Goal: Information Seeking & Learning: Learn about a topic

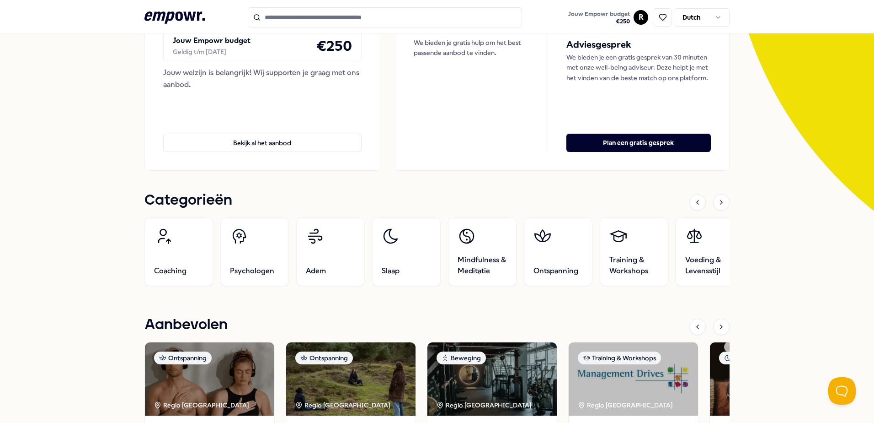
scroll to position [274, 0]
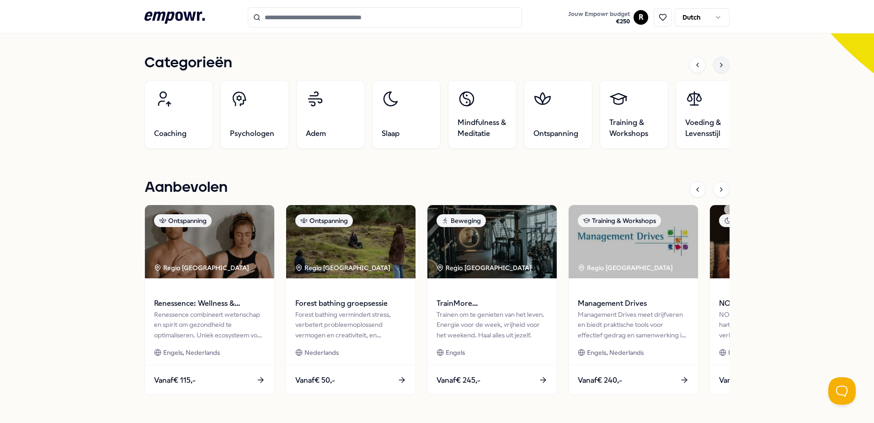
click at [720, 65] on icon at bounding box center [721, 64] width 7 height 7
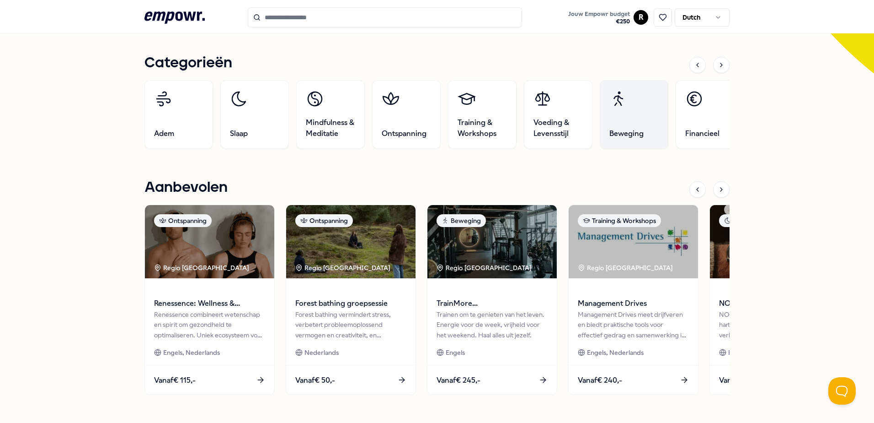
click at [633, 114] on link "Beweging" at bounding box center [634, 114] width 69 height 69
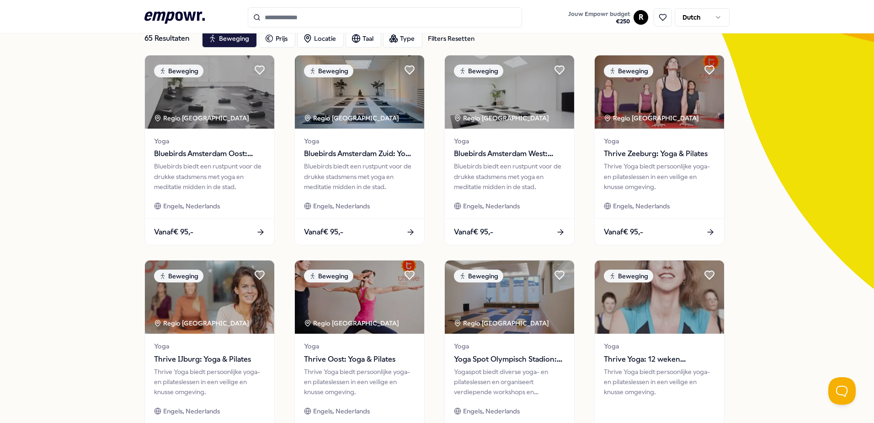
scroll to position [13, 0]
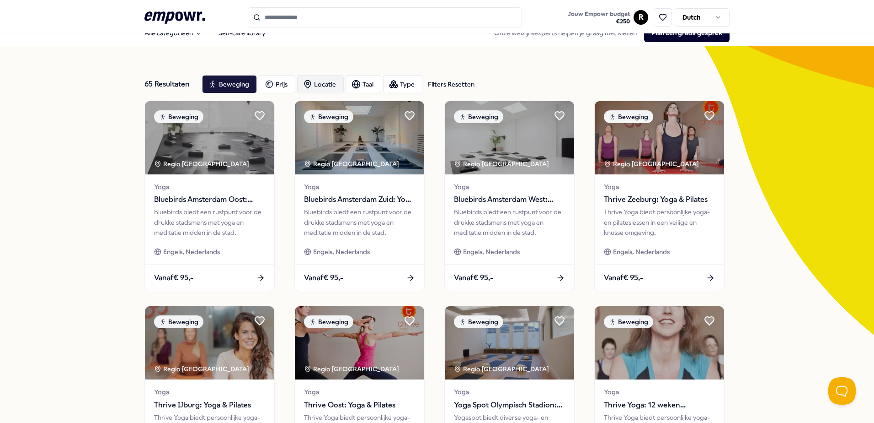
click at [326, 84] on div "Locatie" at bounding box center [320, 84] width 47 height 18
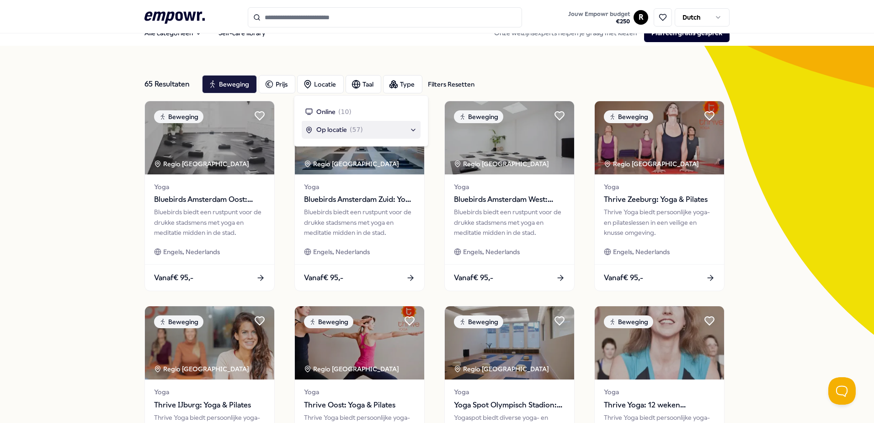
click at [342, 132] on span "Op locatie" at bounding box center [331, 129] width 31 height 10
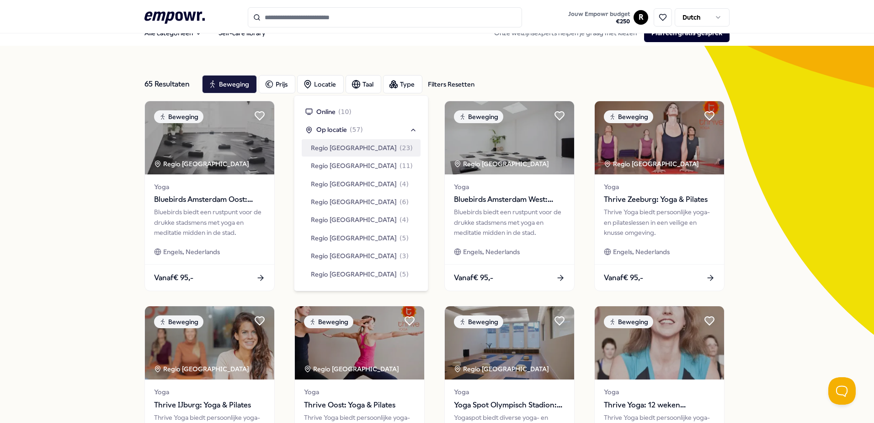
click at [342, 145] on span "Regio [GEOGRAPHIC_DATA]" at bounding box center [354, 148] width 86 height 10
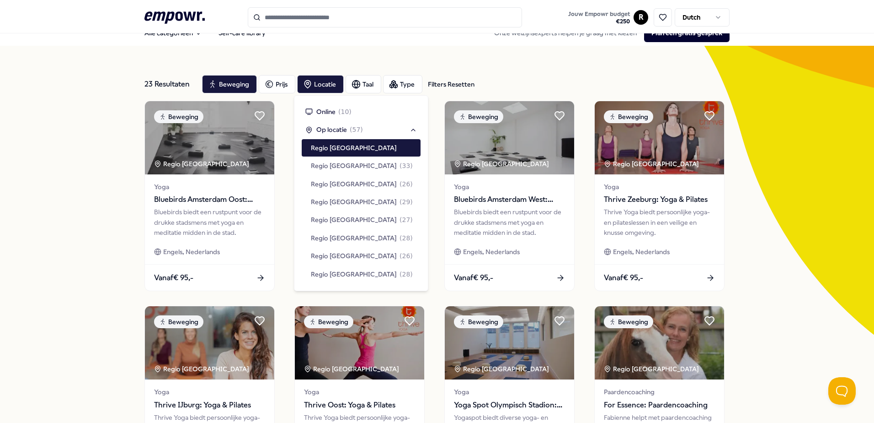
click at [55, 118] on div "23 Resultaten Filters Resetten Beweging Prijs Locatie Taal Type Filters Resette…" at bounding box center [437, 403] width 874 height 714
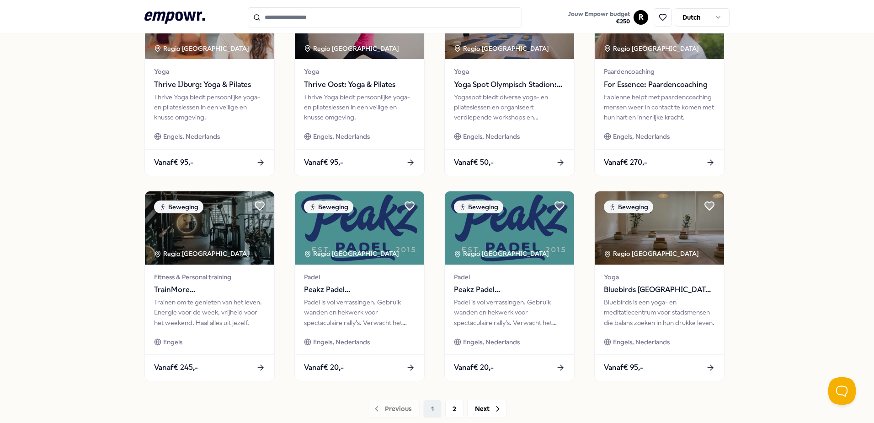
scroll to position [379, 0]
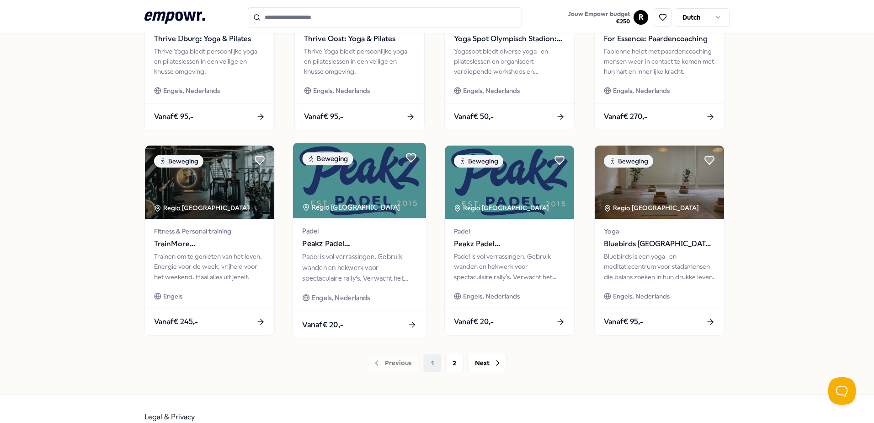
click at [342, 247] on span "Peakz Padel [GEOGRAPHIC_DATA]" at bounding box center [359, 244] width 114 height 12
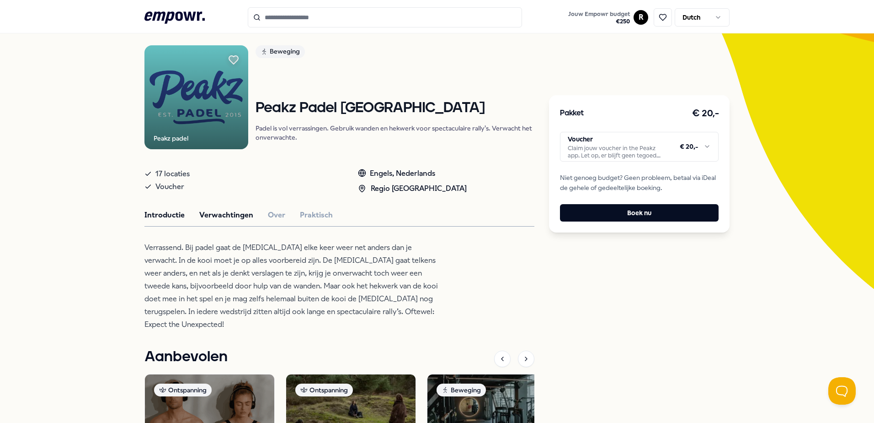
scroll to position [150, 0]
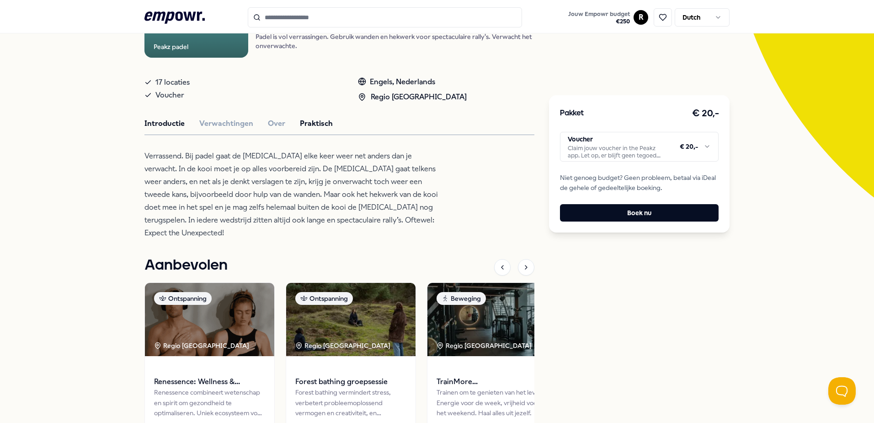
click at [315, 123] on button "Praktisch" at bounding box center [316, 124] width 33 height 12
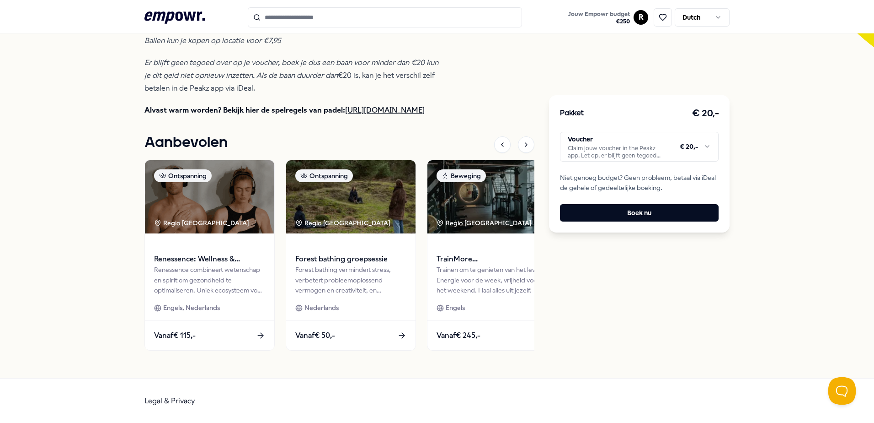
scroll to position [0, 0]
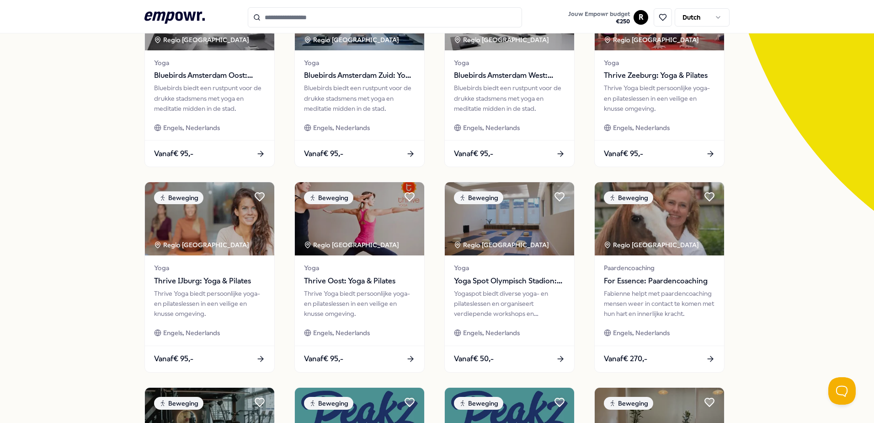
scroll to position [396, 0]
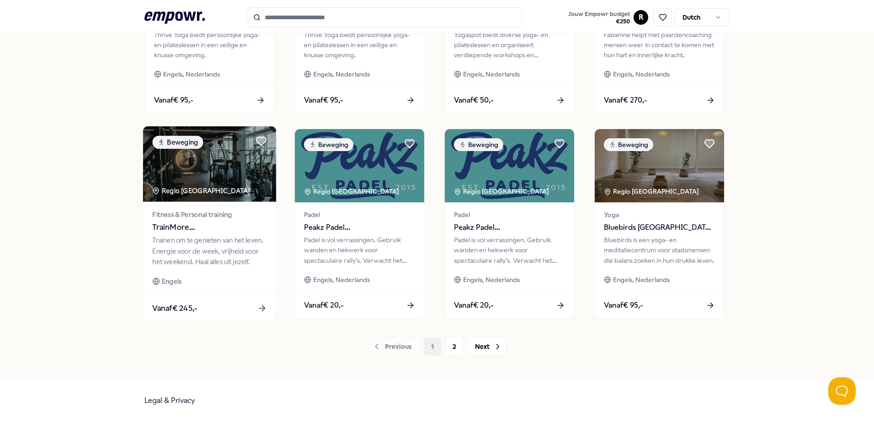
click at [237, 229] on span "TrainMore [GEOGRAPHIC_DATA]: Open Gym" at bounding box center [209, 227] width 114 height 12
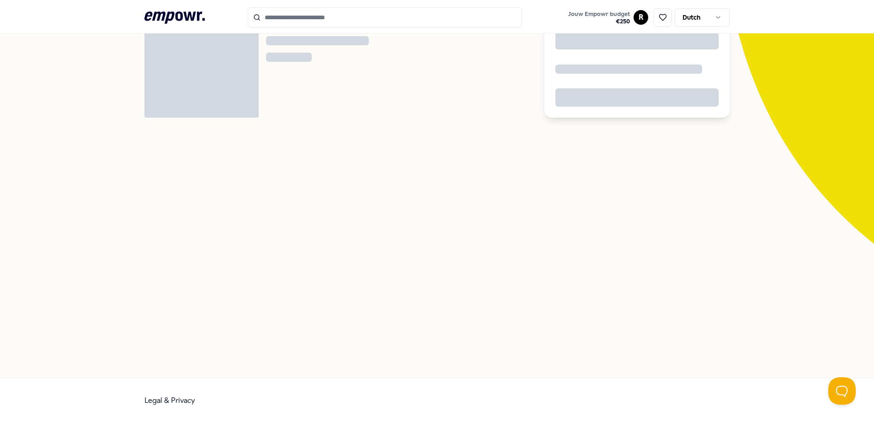
scroll to position [59, 0]
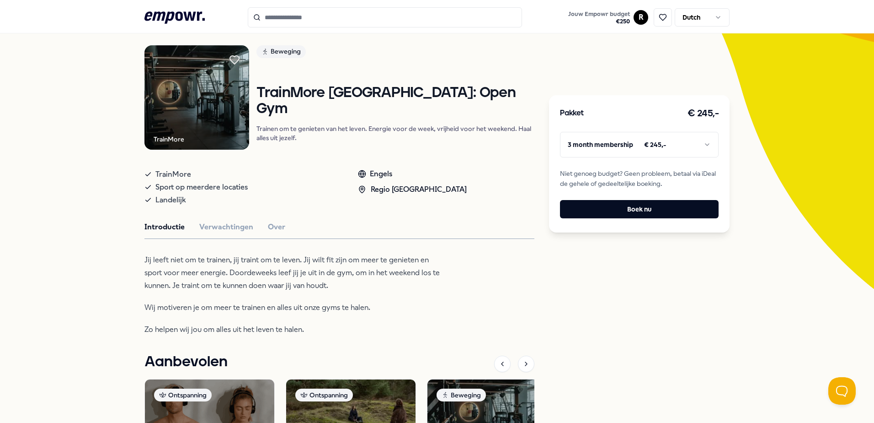
click at [690, 144] on html ".empowr-logo_svg__cls-1{fill:#03032f} Jouw Empowr budget € 250 R Dutch Alle cat…" at bounding box center [437, 211] width 874 height 423
drag, startPoint x: 48, startPoint y: 0, endPoint x: 143, endPoint y: 297, distance: 311.8
click at [145, 302] on p "Wij motiveren je om meer te trainen en alles uit onze gyms te halen." at bounding box center [293, 307] width 297 height 13
click at [289, 225] on div "Introductie Verwachtingen Over" at bounding box center [340, 227] width 390 height 12
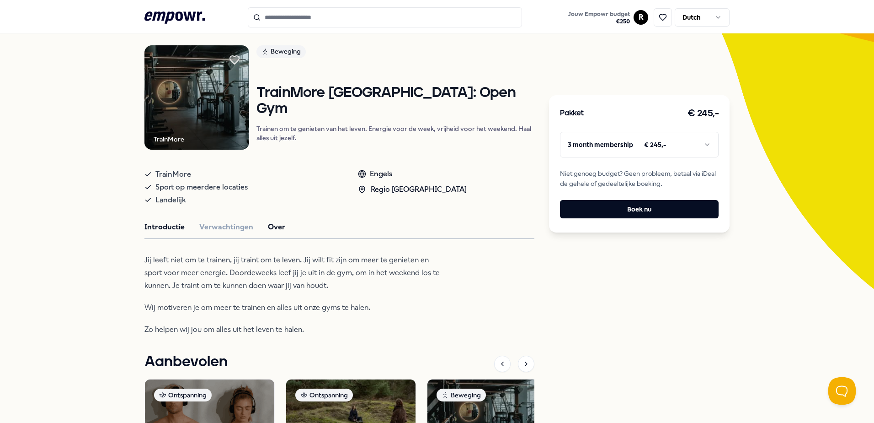
click at [272, 223] on button "Over" at bounding box center [276, 227] width 17 height 12
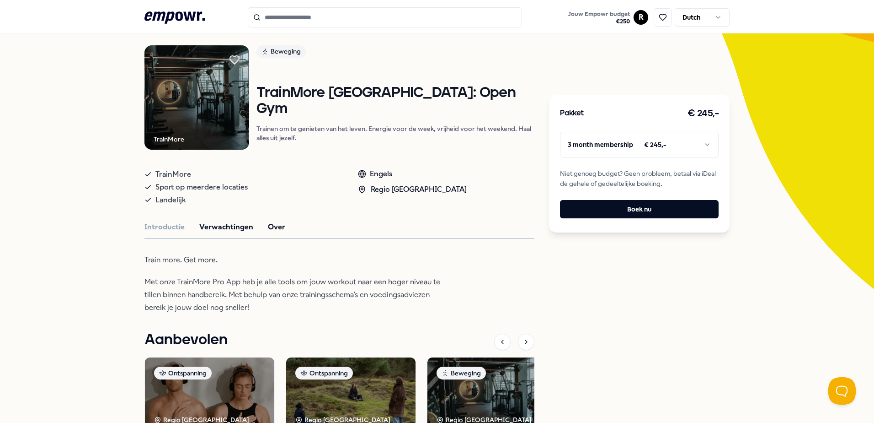
click at [231, 224] on button "Verwachtingen" at bounding box center [226, 227] width 54 height 12
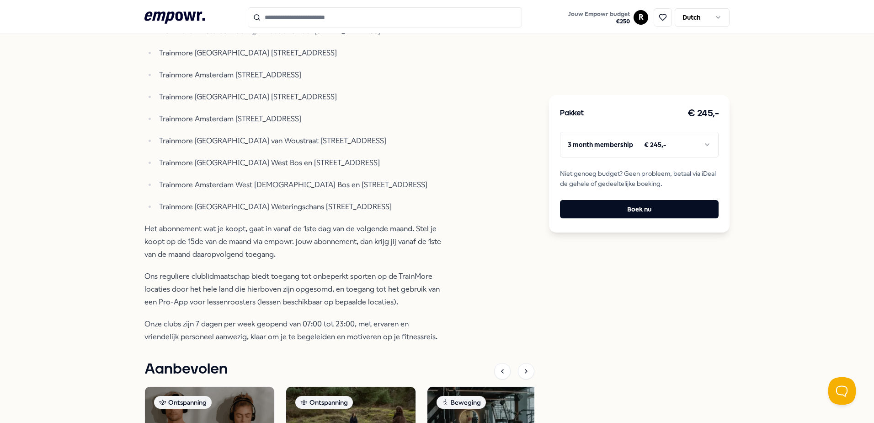
scroll to position [606, 0]
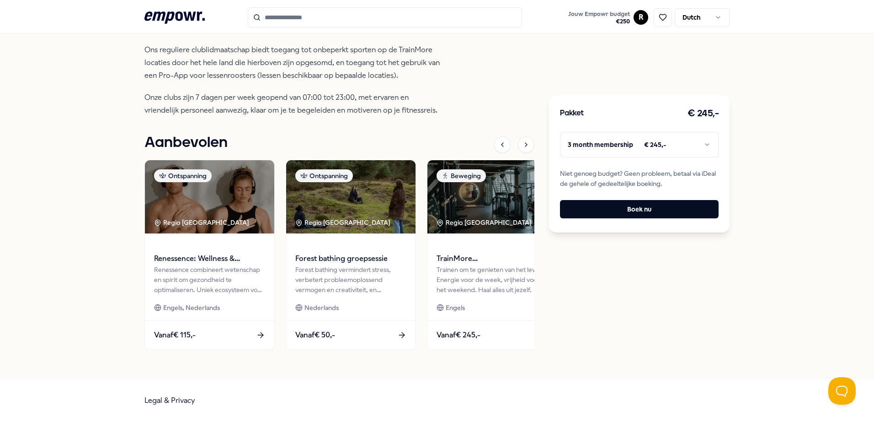
scroll to position [396, 0]
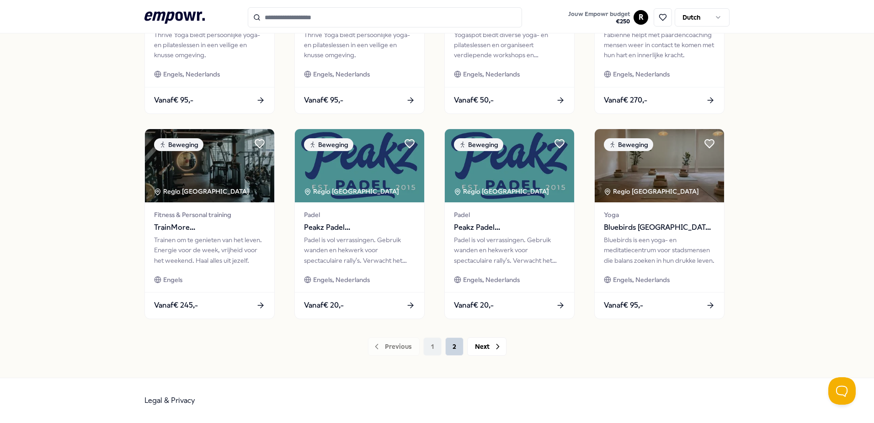
click at [448, 346] on button "2" at bounding box center [454, 346] width 18 height 18
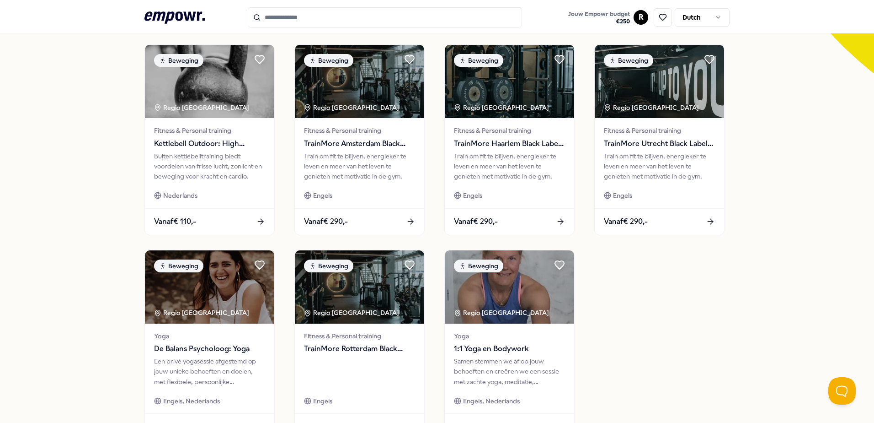
scroll to position [229, 0]
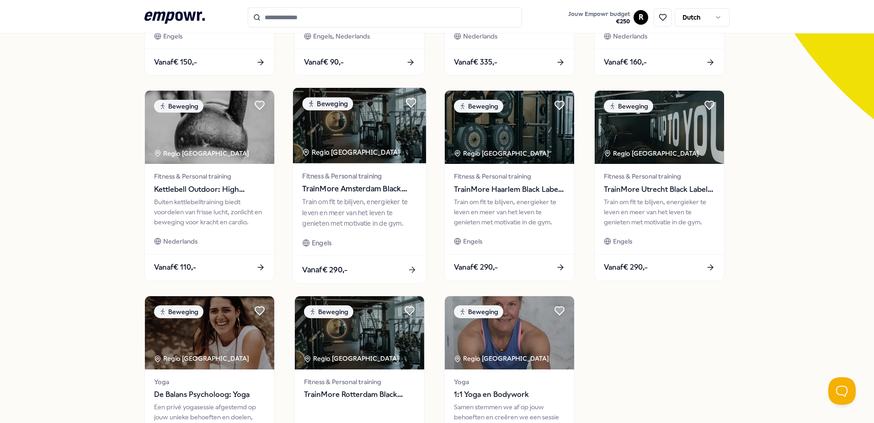
click at [341, 195] on div "Fitness & Personal training TrainMore Amsterdam Black Label: Open Gym Train om …" at bounding box center [359, 209] width 133 height 92
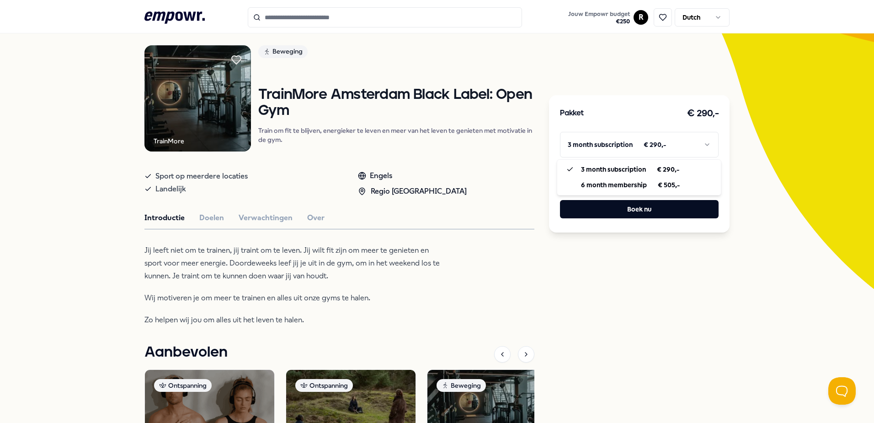
click at [598, 142] on html ".empowr-logo_svg__cls-1{fill:#03032f} Jouw Empowr budget € 250 R Dutch Alle cat…" at bounding box center [437, 211] width 874 height 423
click at [77, 184] on html ".empowr-logo_svg__cls-1{fill:#03032f} Jouw Empowr budget € 250 R Dutch Alle cat…" at bounding box center [437, 211] width 874 height 423
click at [267, 220] on button "Verwachtingen" at bounding box center [266, 218] width 54 height 12
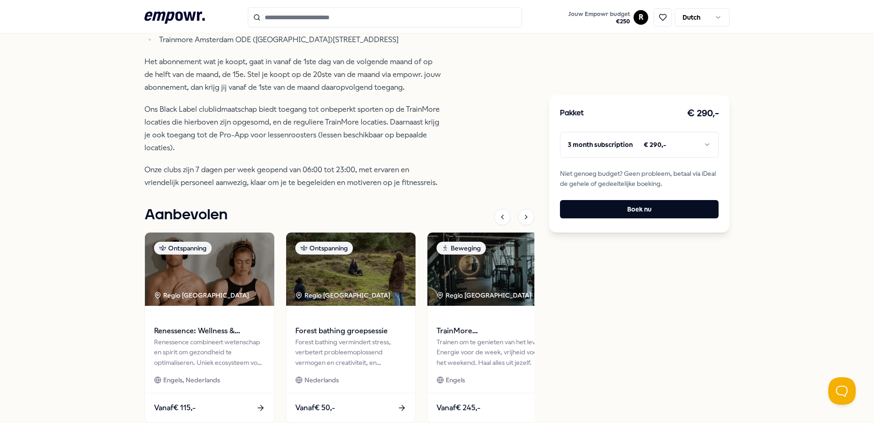
scroll to position [516, 0]
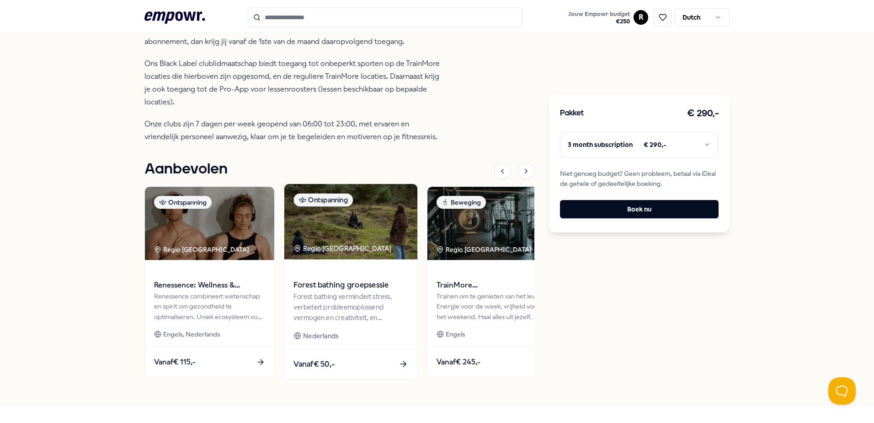
click at [327, 284] on span "Forest bathing groepsessie" at bounding box center [351, 285] width 114 height 12
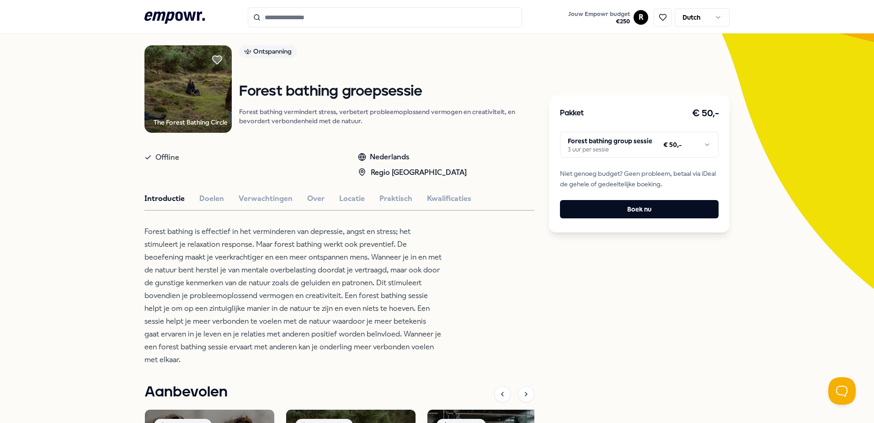
click at [587, 135] on html ".empowr-logo_svg__cls-1{fill:#03032f} Jouw Empowr budget € 250 R Dutch Alle cat…" at bounding box center [437, 211] width 874 height 423
click at [85, 262] on html ".empowr-logo_svg__cls-1{fill:#03032f} Jouw Empowr budget € 250 R Dutch Alle cat…" at bounding box center [437, 211] width 874 height 423
click at [316, 198] on button "Over" at bounding box center [315, 199] width 17 height 12
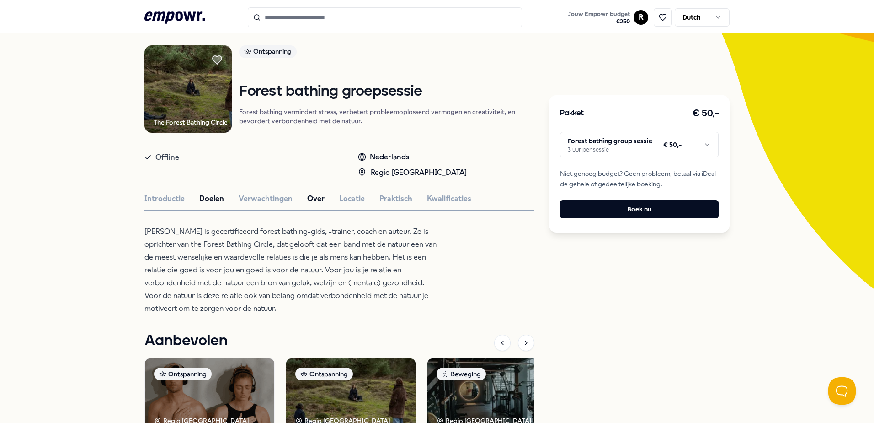
click at [206, 204] on button "Doelen" at bounding box center [211, 199] width 25 height 12
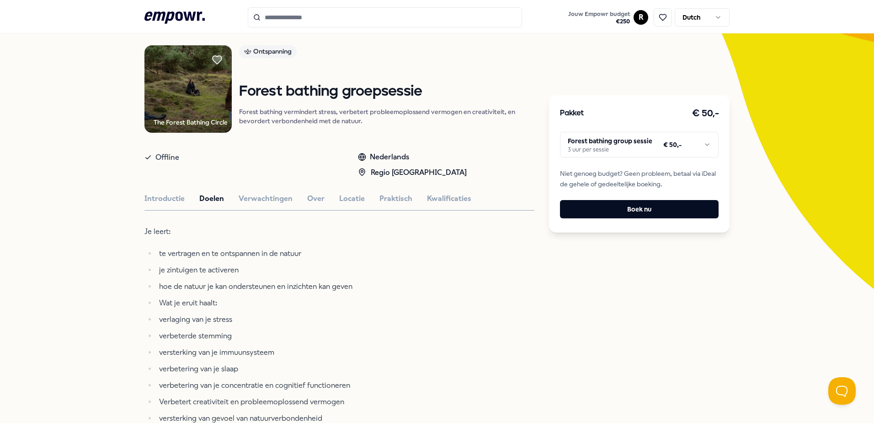
scroll to position [105, 0]
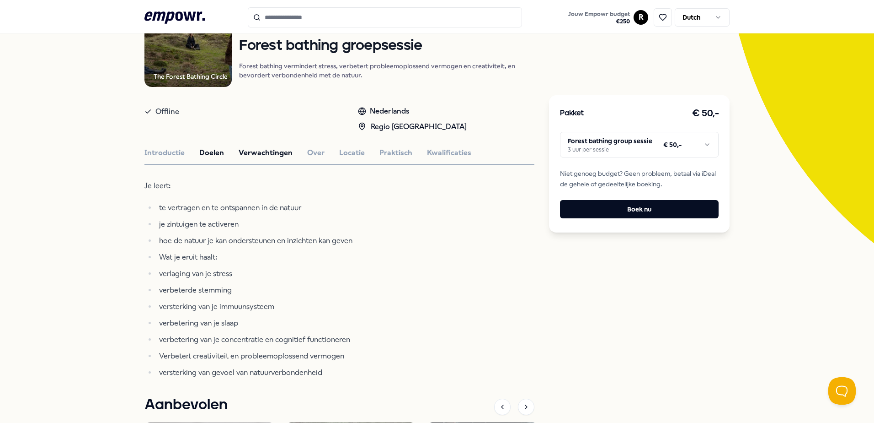
click at [264, 152] on button "Verwachtingen" at bounding box center [266, 153] width 54 height 12
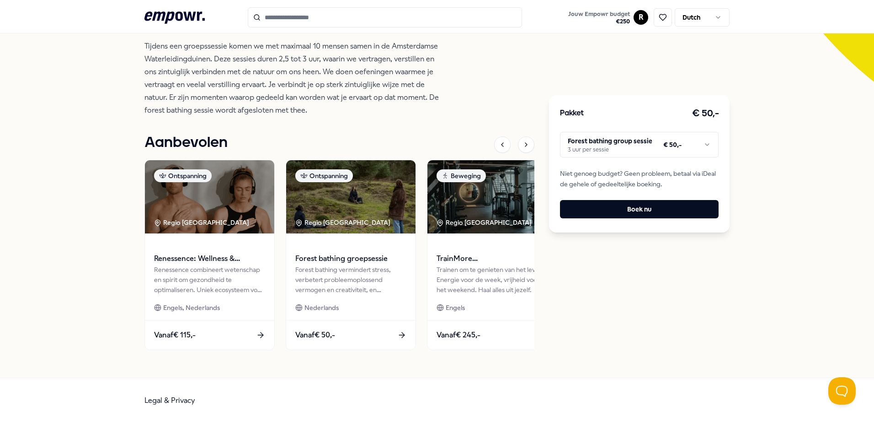
scroll to position [0, 0]
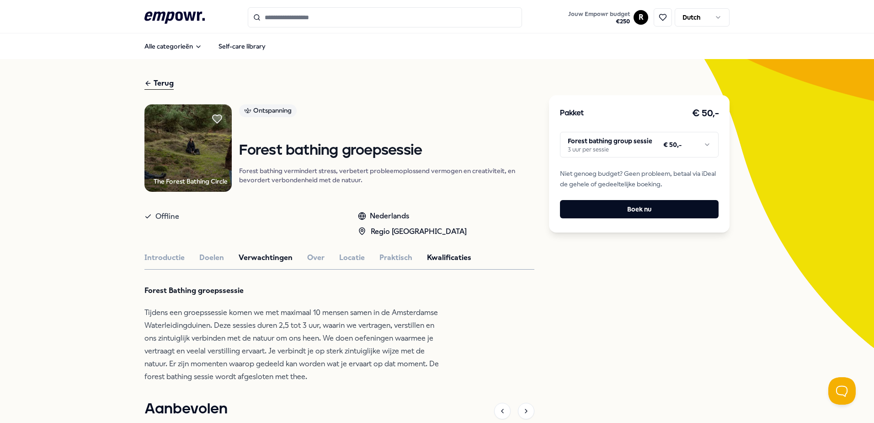
click at [430, 263] on button "Kwalificaties" at bounding box center [449, 258] width 44 height 12
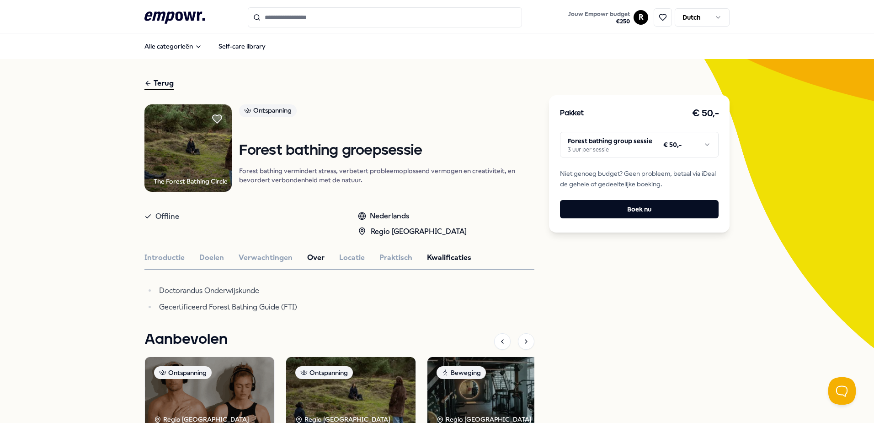
click at [315, 254] on button "Over" at bounding box center [315, 258] width 17 height 12
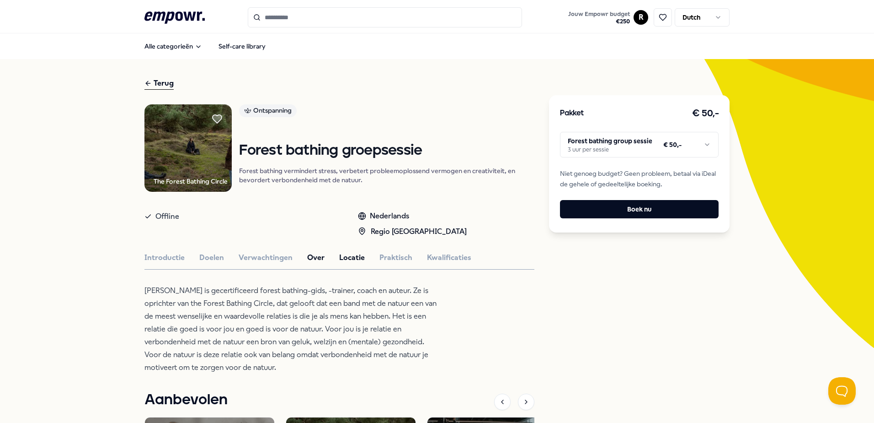
click at [352, 262] on button "Locatie" at bounding box center [352, 258] width 26 height 12
